Goal: Task Accomplishment & Management: Use online tool/utility

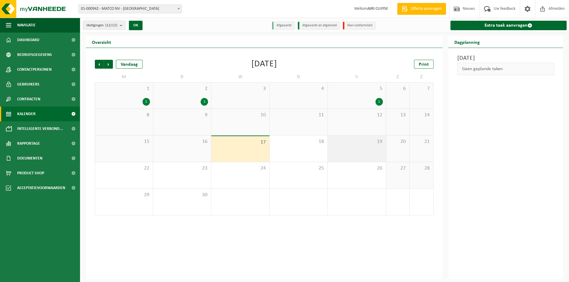
click at [372, 153] on div "19" at bounding box center [357, 149] width 58 height 26
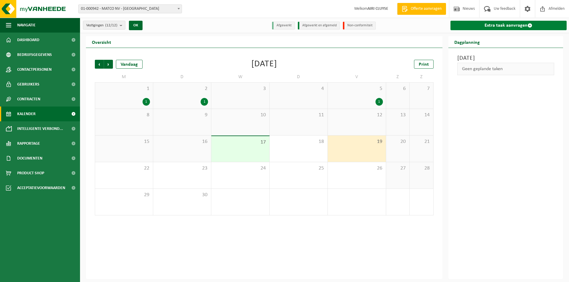
click at [495, 25] on link "Extra taak aanvragen" at bounding box center [509, 25] width 116 height 9
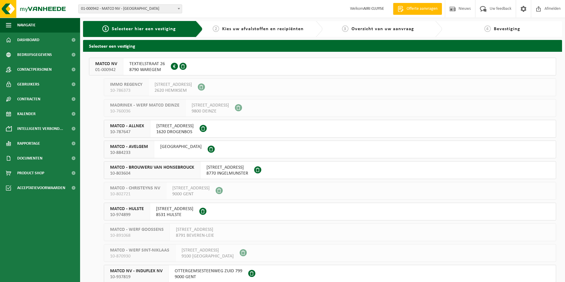
click at [160, 131] on span "1620 DROGENBOS" at bounding box center [174, 132] width 37 height 6
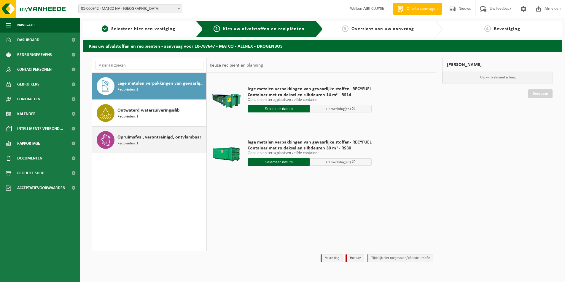
click at [154, 140] on span "Opruimafval, verontreinigd, ontvlambaar" at bounding box center [159, 137] width 84 height 7
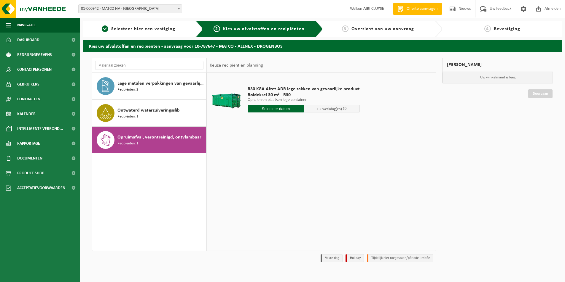
click at [277, 107] on input "text" at bounding box center [275, 108] width 56 height 7
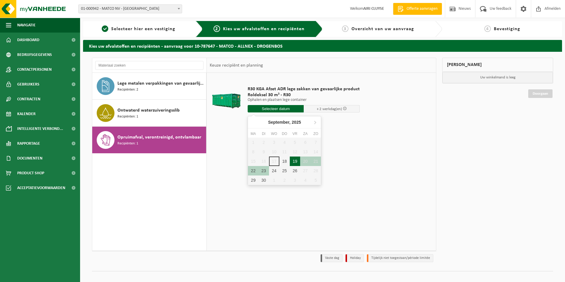
click at [294, 165] on div "19" at bounding box center [295, 161] width 10 height 9
type input "Van 2025-09-19"
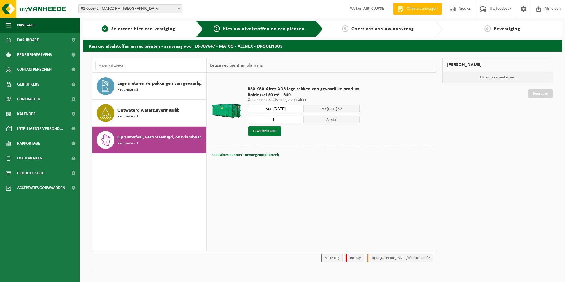
click at [271, 128] on button "In winkelmand" at bounding box center [264, 131] width 33 height 9
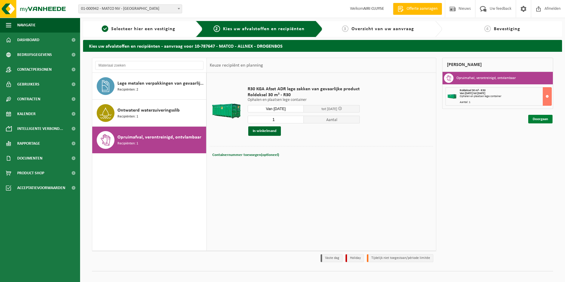
click at [547, 119] on link "Doorgaan" at bounding box center [540, 119] width 24 height 9
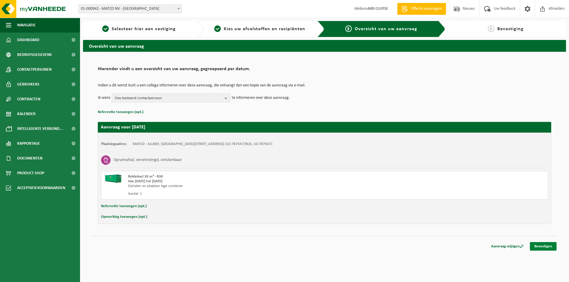
click at [548, 247] on link "Bevestigen" at bounding box center [543, 246] width 27 height 9
